Goal: Information Seeking & Learning: Learn about a topic

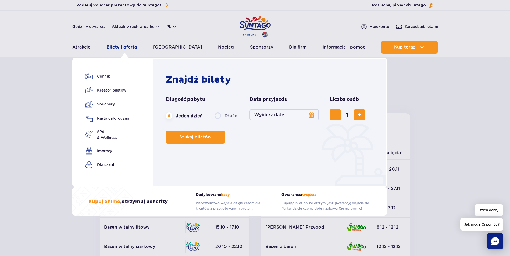
click at [125, 49] on link "Bilety i oferta" at bounding box center [121, 47] width 30 height 13
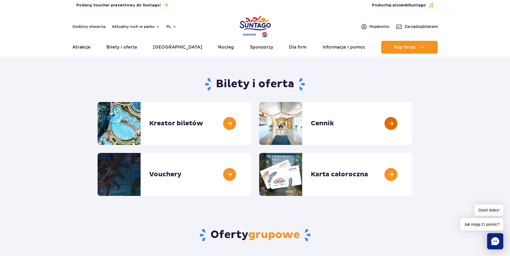
click at [412, 124] on link at bounding box center [412, 123] width 0 height 43
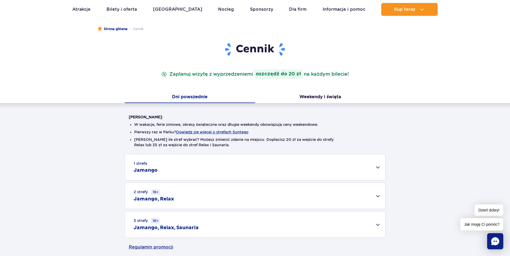
scroll to position [54, 0]
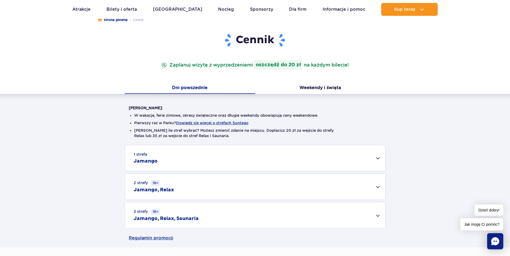
click at [377, 160] on div "1 strefa Jamango" at bounding box center [255, 158] width 260 height 26
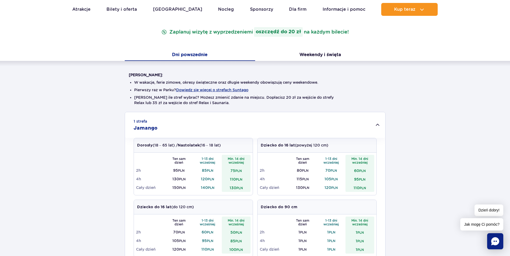
scroll to position [107, 0]
